Goal: Book appointment/travel/reservation

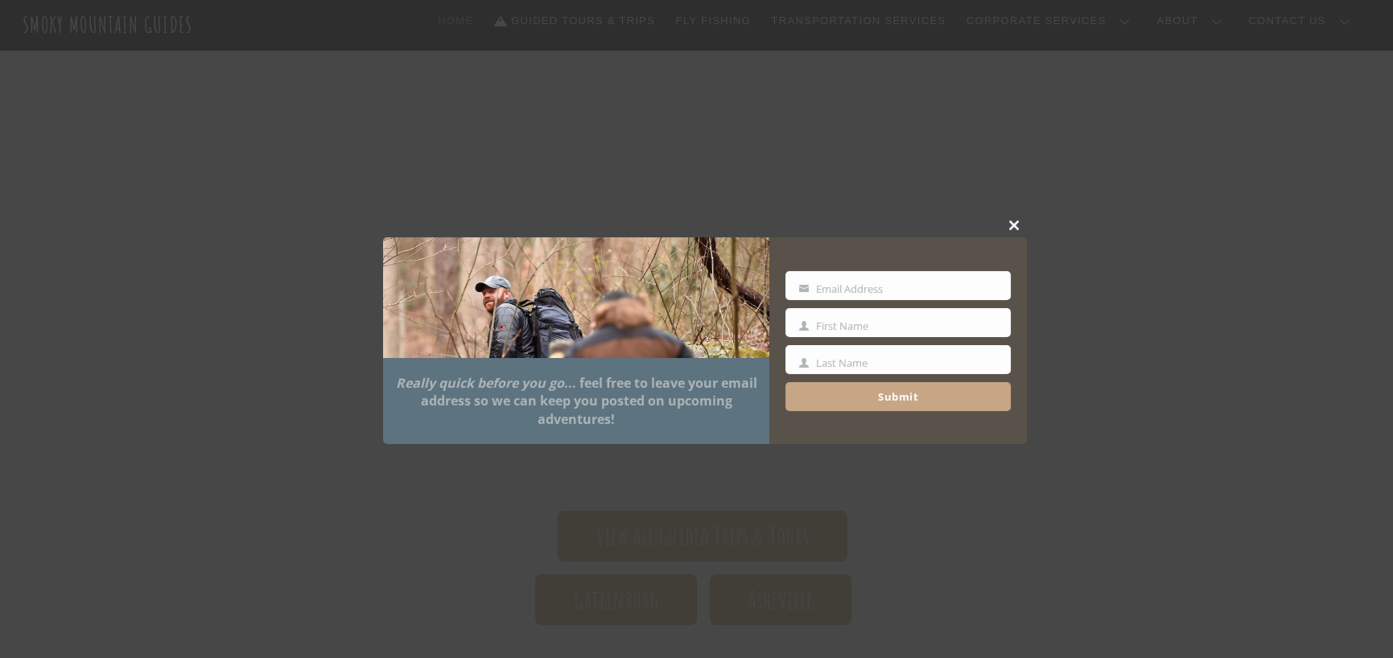
click at [1009, 221] on span at bounding box center [1015, 226] width 24 height 10
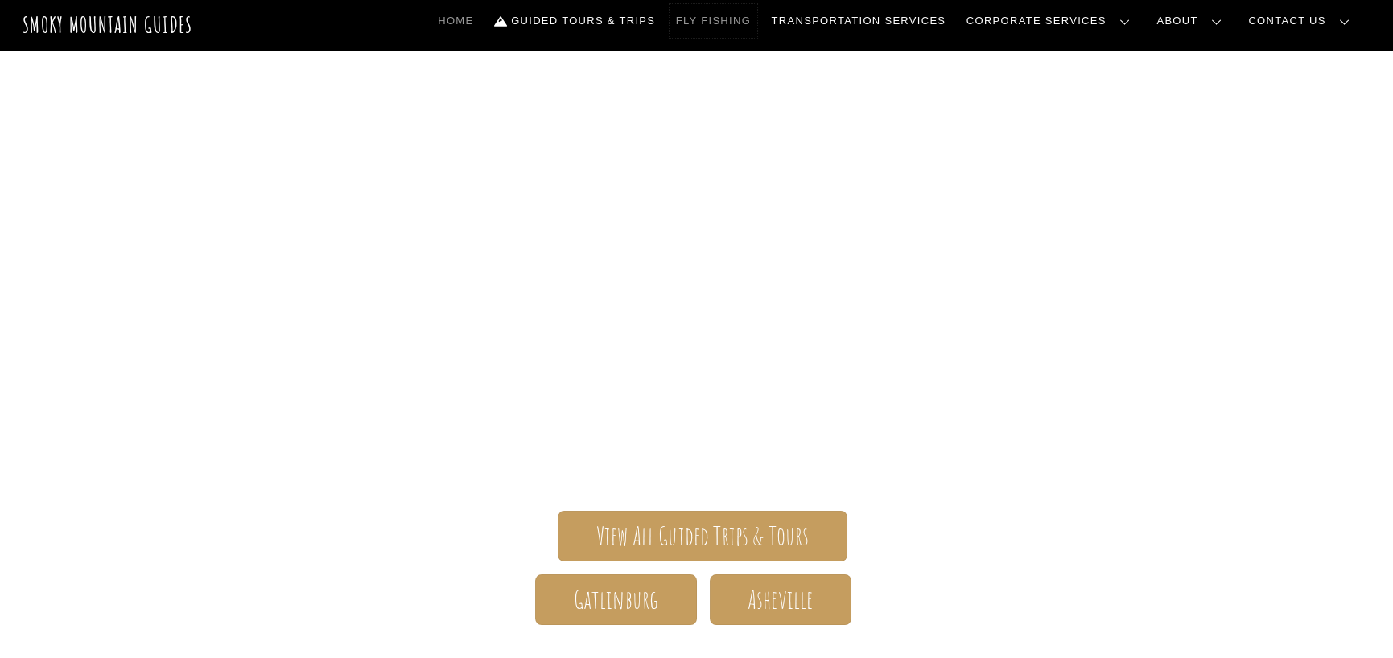
click at [757, 22] on link "Fly Fishing" at bounding box center [714, 21] width 88 height 34
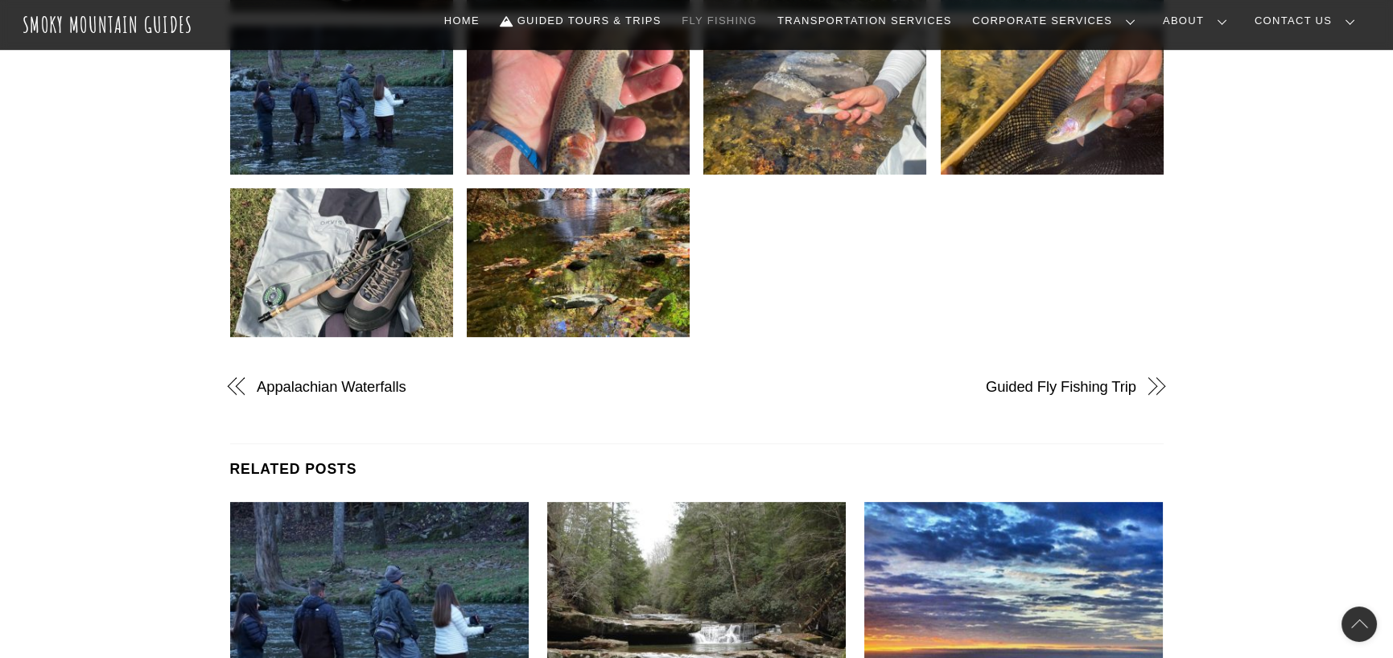
scroll to position [2012, 0]
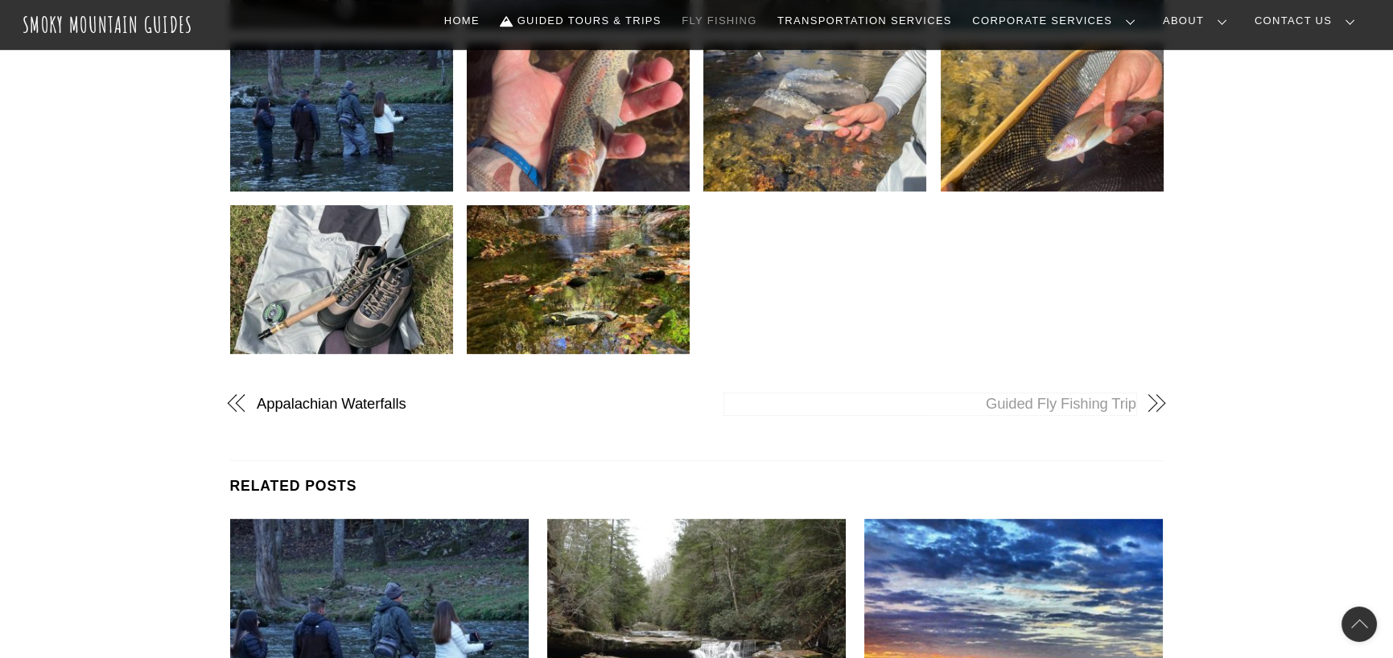
click at [1155, 402] on span at bounding box center [1155, 404] width 14 height 14
click at [1155, 402] on span at bounding box center [1157, 404] width 14 height 14
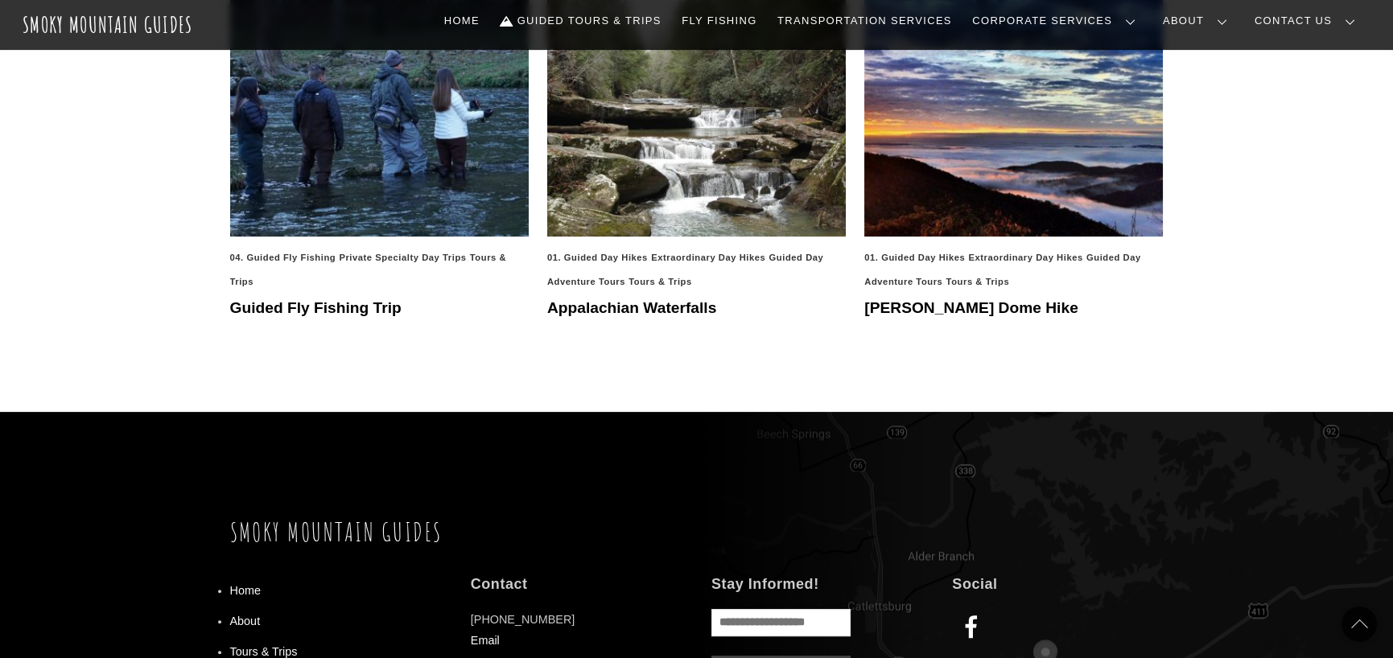
scroll to position [1449, 0]
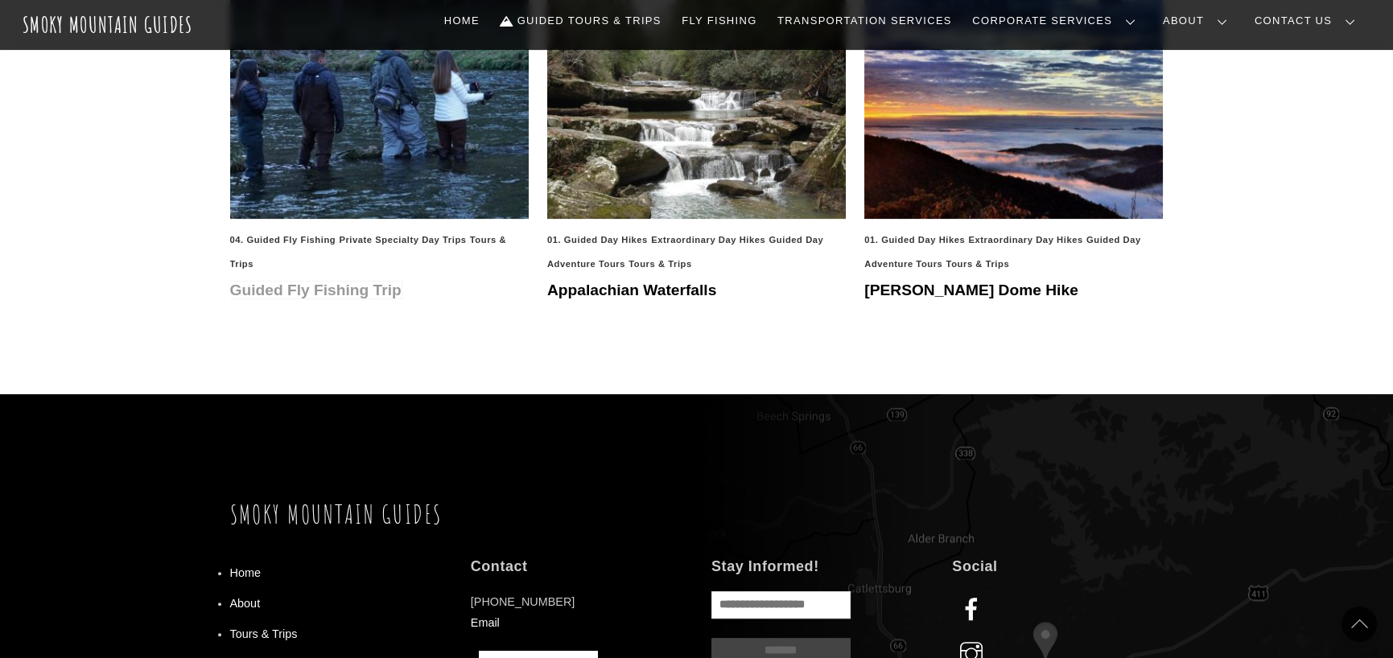
click at [327, 284] on link "Guided Fly Fishing Trip" at bounding box center [315, 290] width 171 height 17
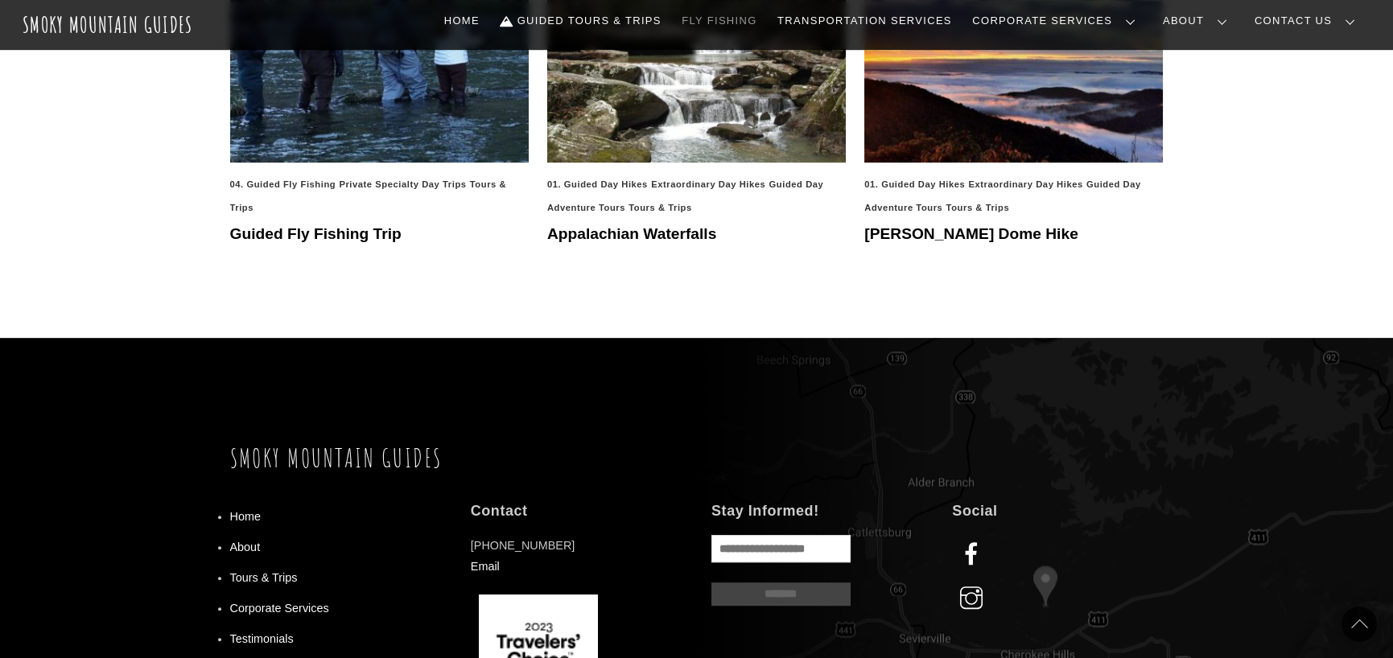
scroll to position [2592, 0]
